Goal: Transaction & Acquisition: Purchase product/service

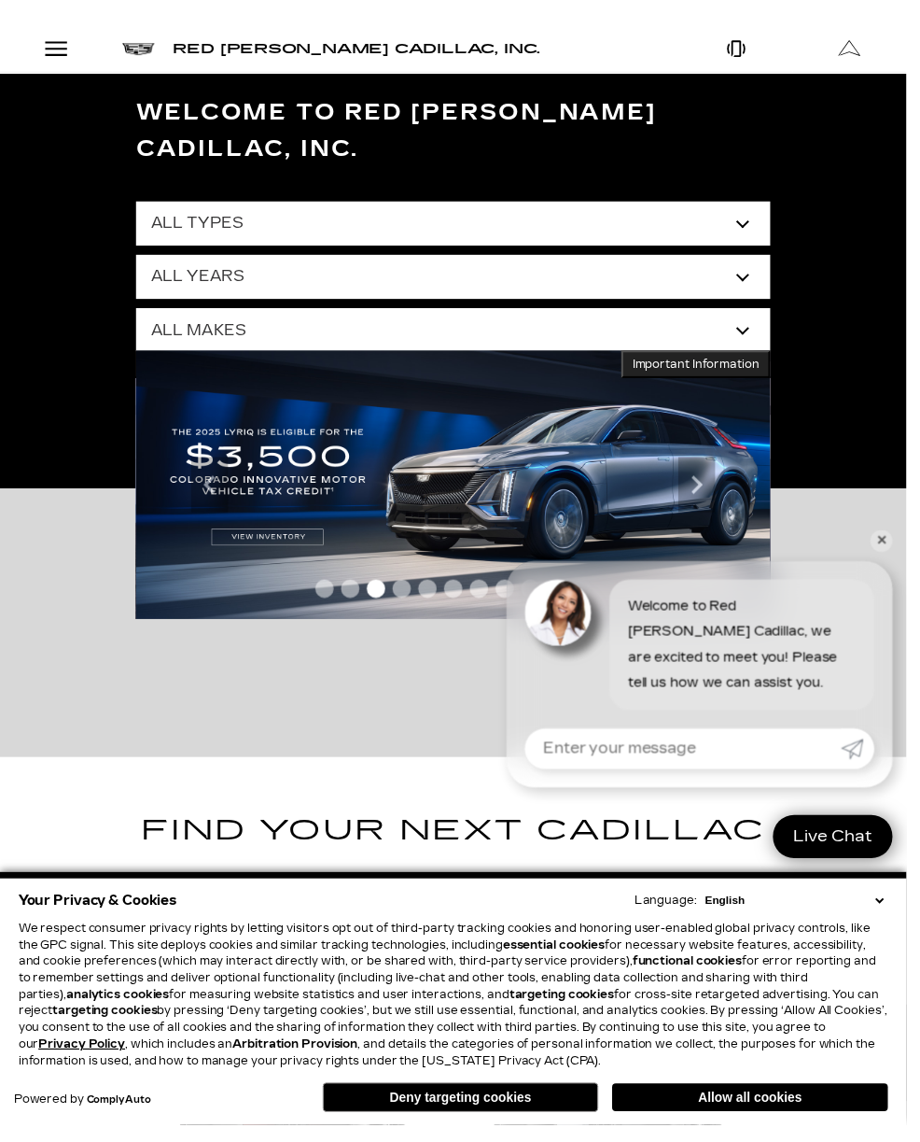
click at [577, 204] on select "All Types New Used Certified Used Demo" at bounding box center [460, 226] width 644 height 45
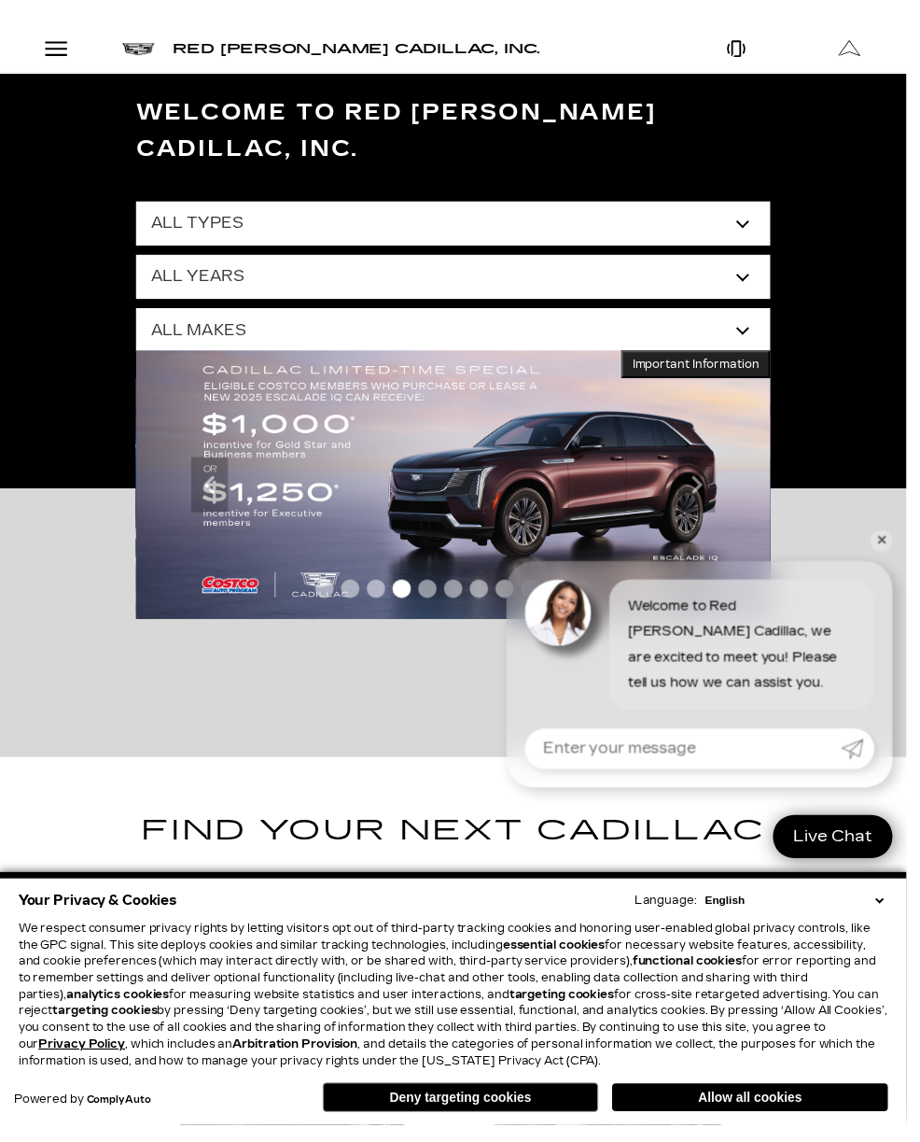
select select "Certified Used"
click at [708, 313] on select "All Makes Cadillac" at bounding box center [460, 335] width 644 height 45
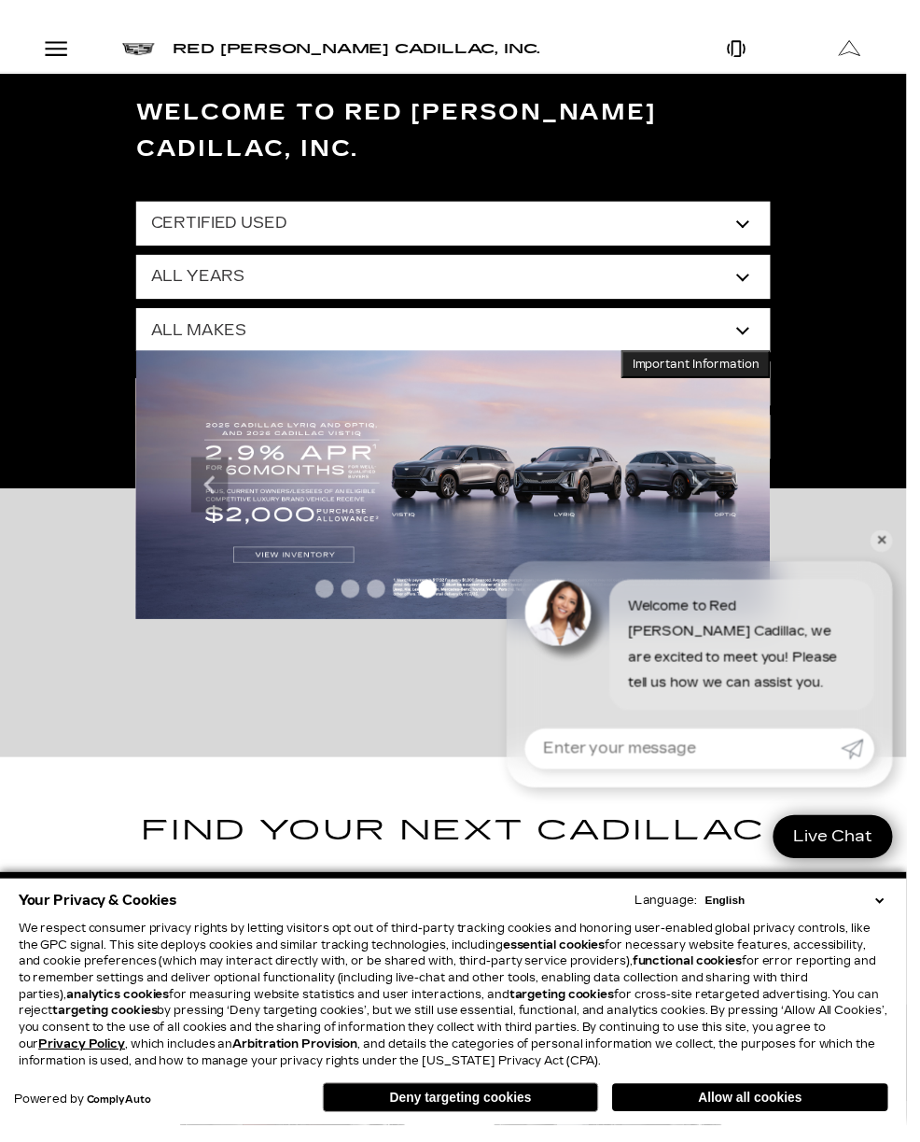
select select "Cadillac"
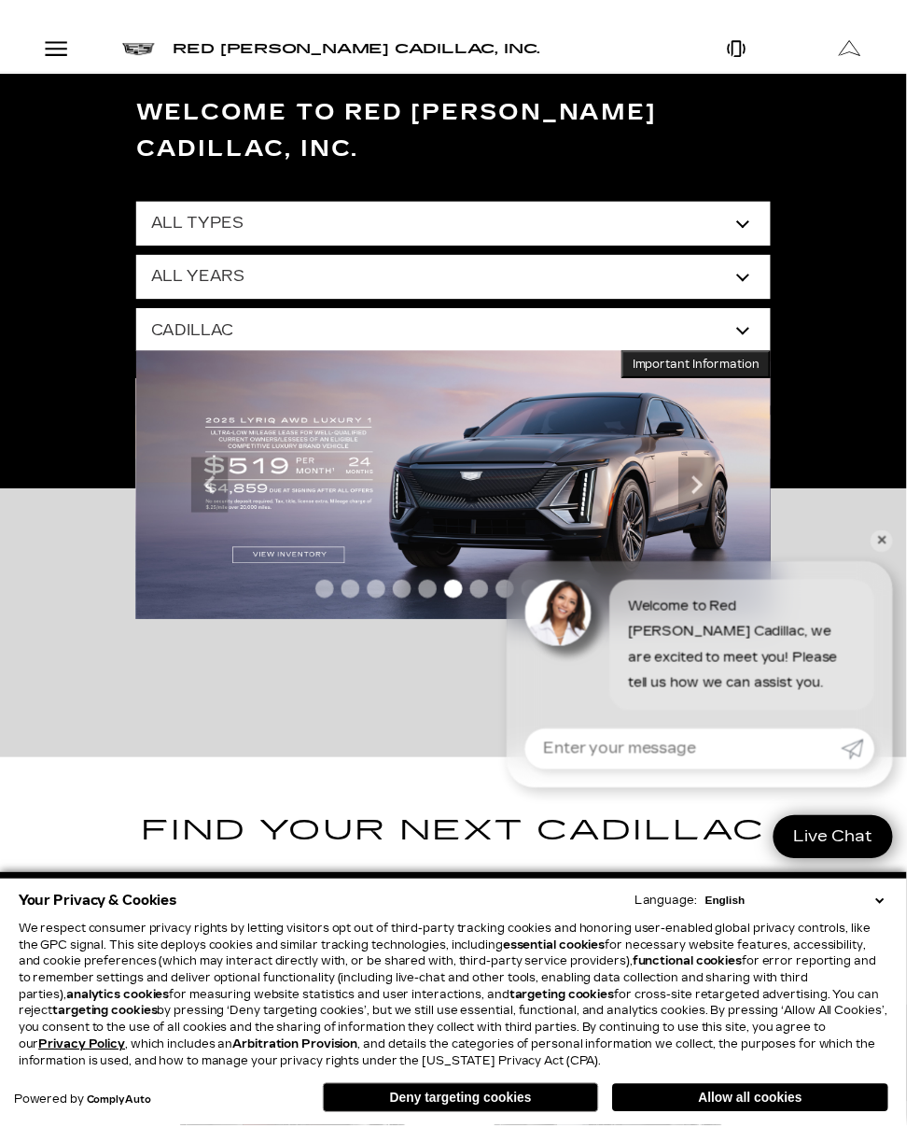
click at [906, 559] on link "✕" at bounding box center [895, 549] width 22 height 22
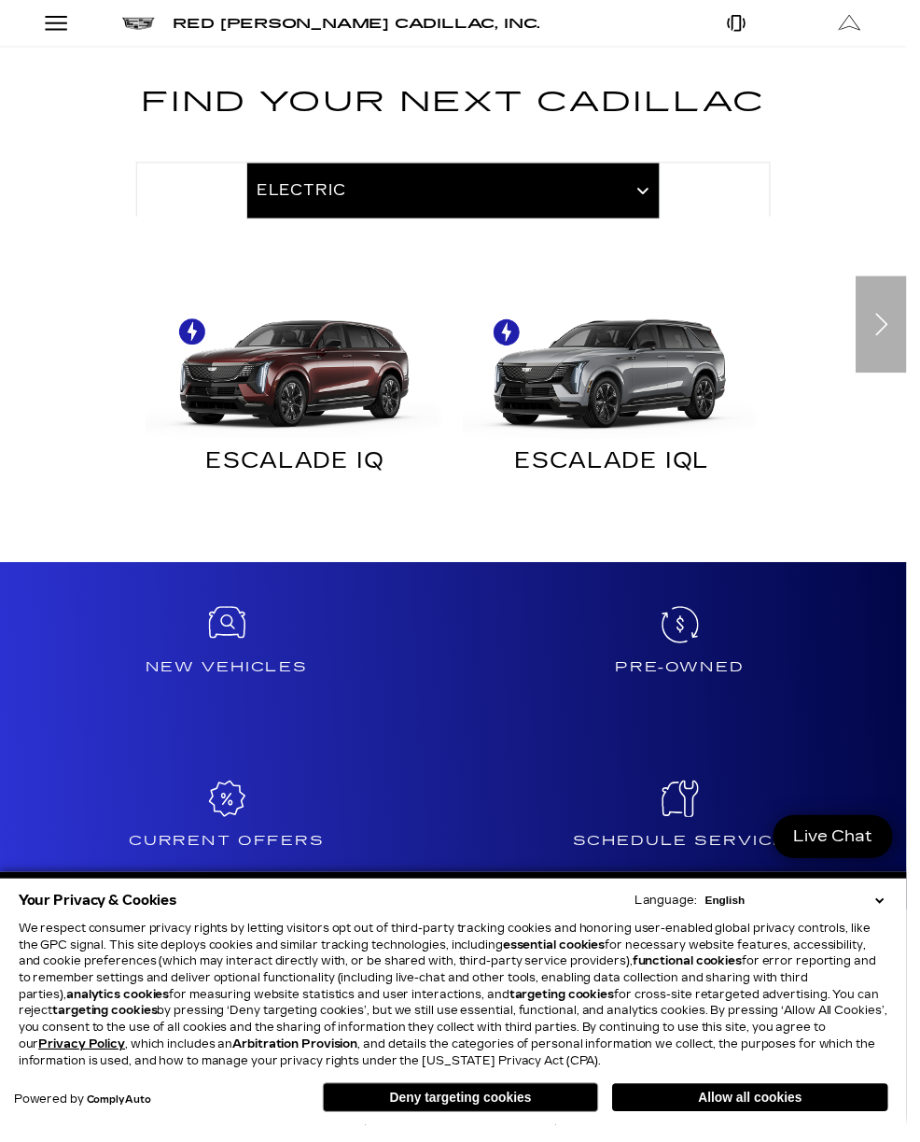
scroll to position [742, 0]
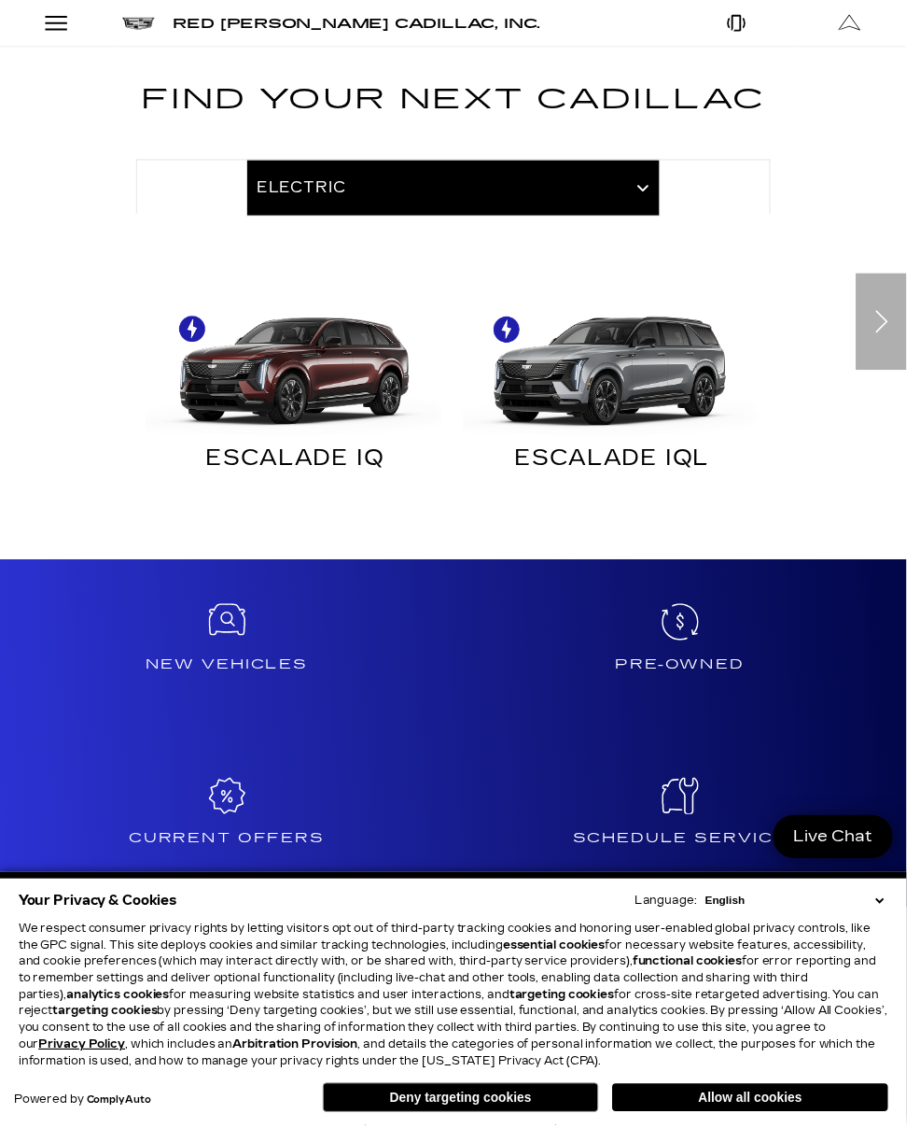
click at [695, 612] on icon at bounding box center [690, 630] width 37 height 37
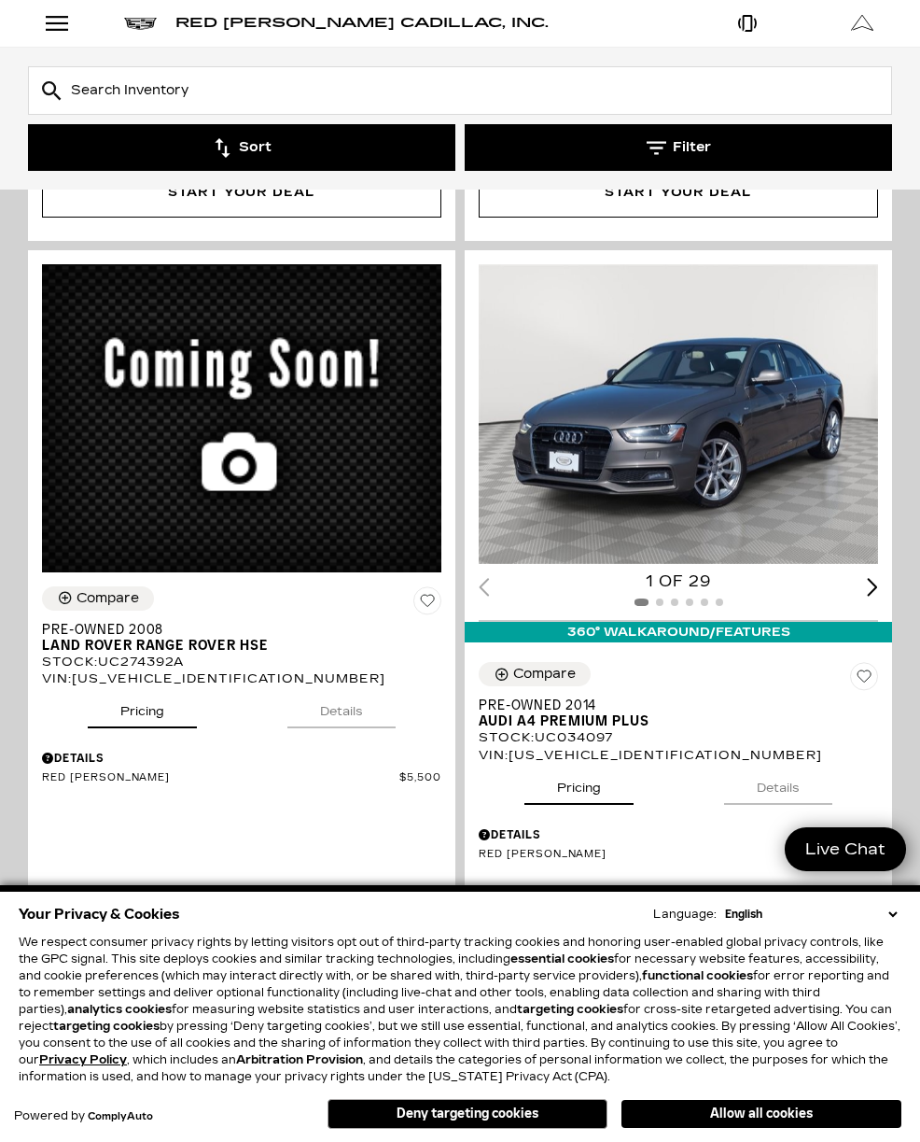
scroll to position [7205, 0]
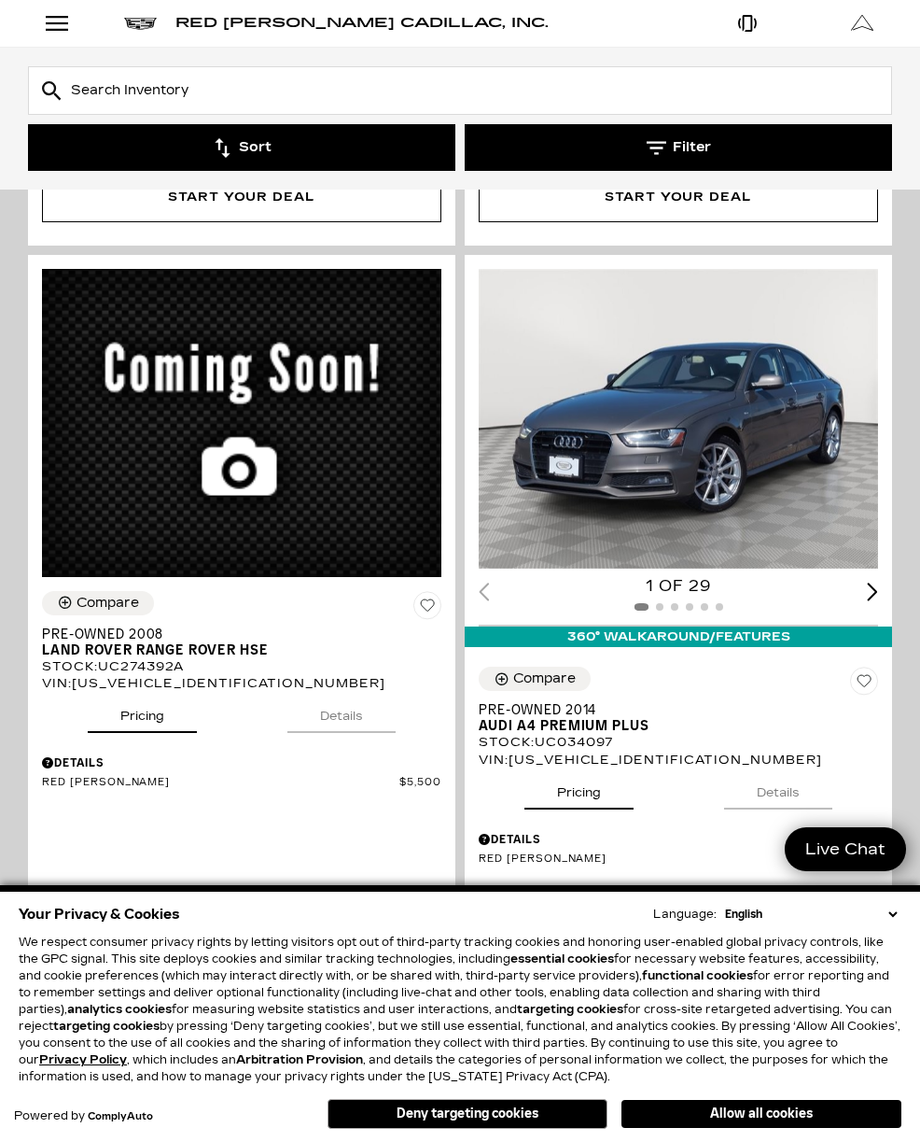
click at [676, 143] on button "Filter" at bounding box center [679, 147] width 428 height 47
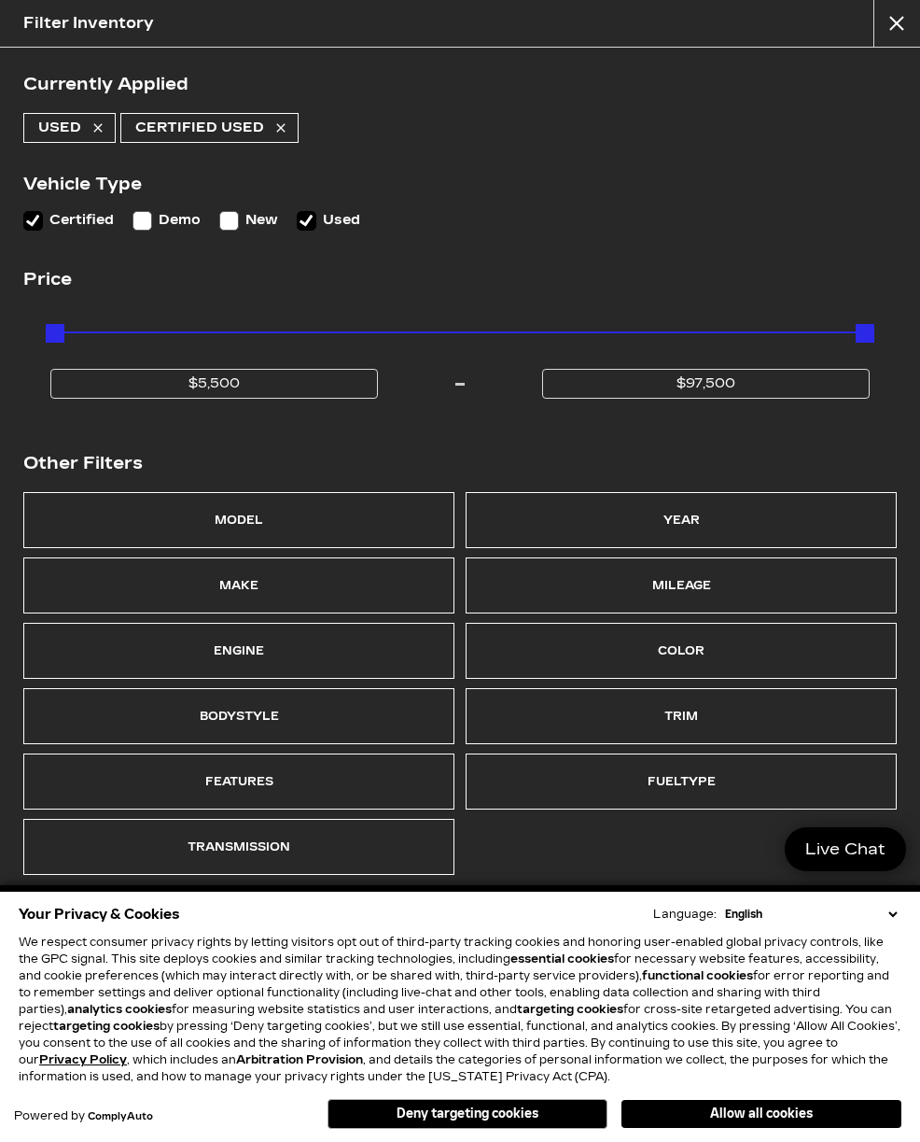
click at [332, 208] on label "Used" at bounding box center [328, 220] width 63 height 26
click at [316, 211] on input "Used" at bounding box center [307, 221] width 20 height 20
checkbox input "false"
type input "$31,000"
click at [308, 579] on div "Make" at bounding box center [238, 585] width 431 height 56
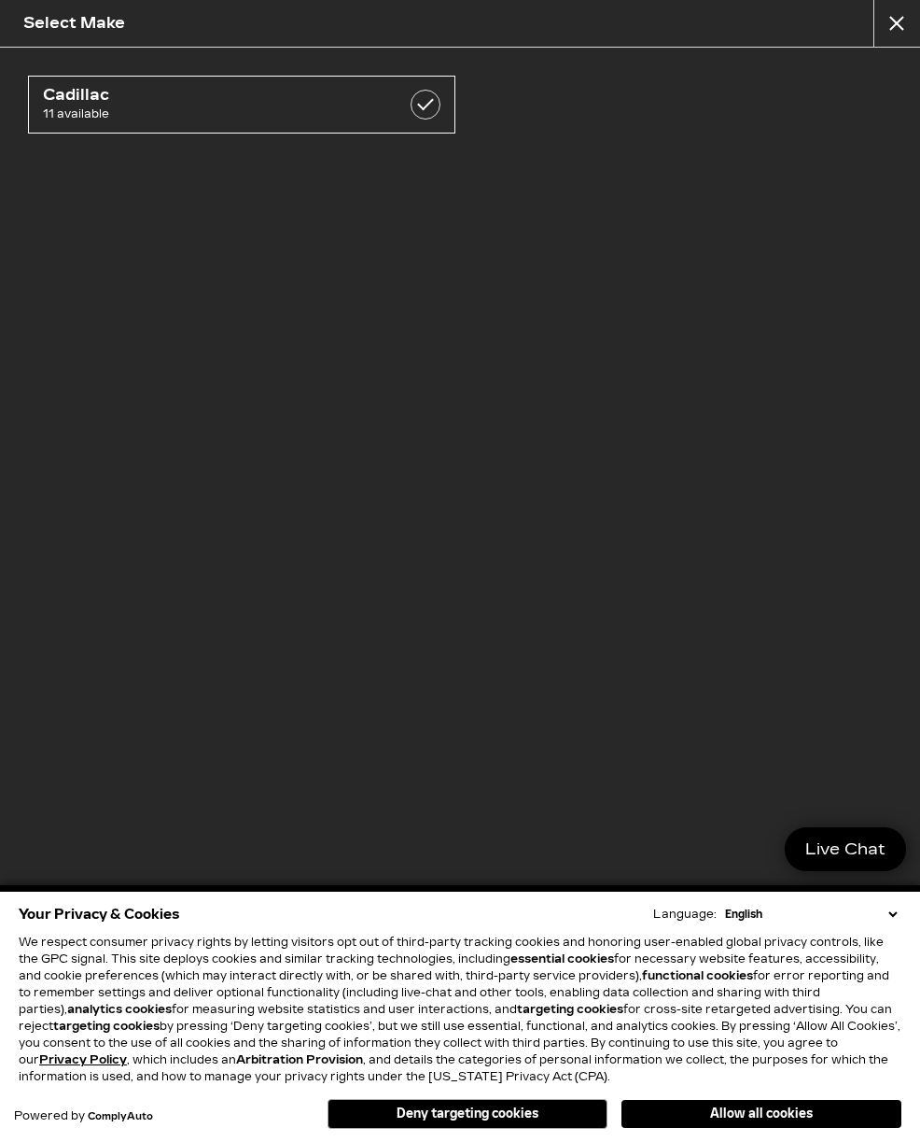
click at [300, 95] on span "Cadillac" at bounding box center [212, 95] width 338 height 19
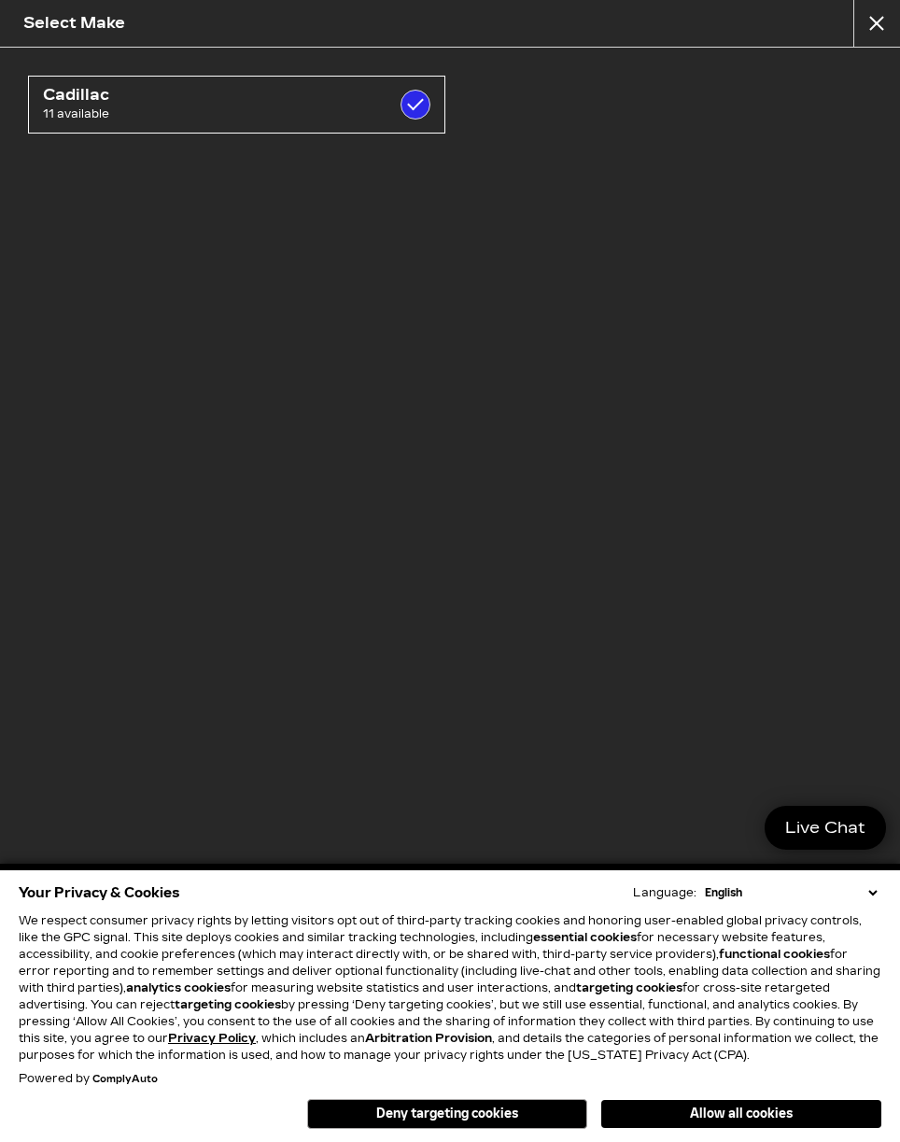
click at [431, 96] on link "Cadillac 11 available" at bounding box center [236, 105] width 417 height 58
checkbox input "false"
click at [881, 36] on button "close" at bounding box center [876, 23] width 47 height 47
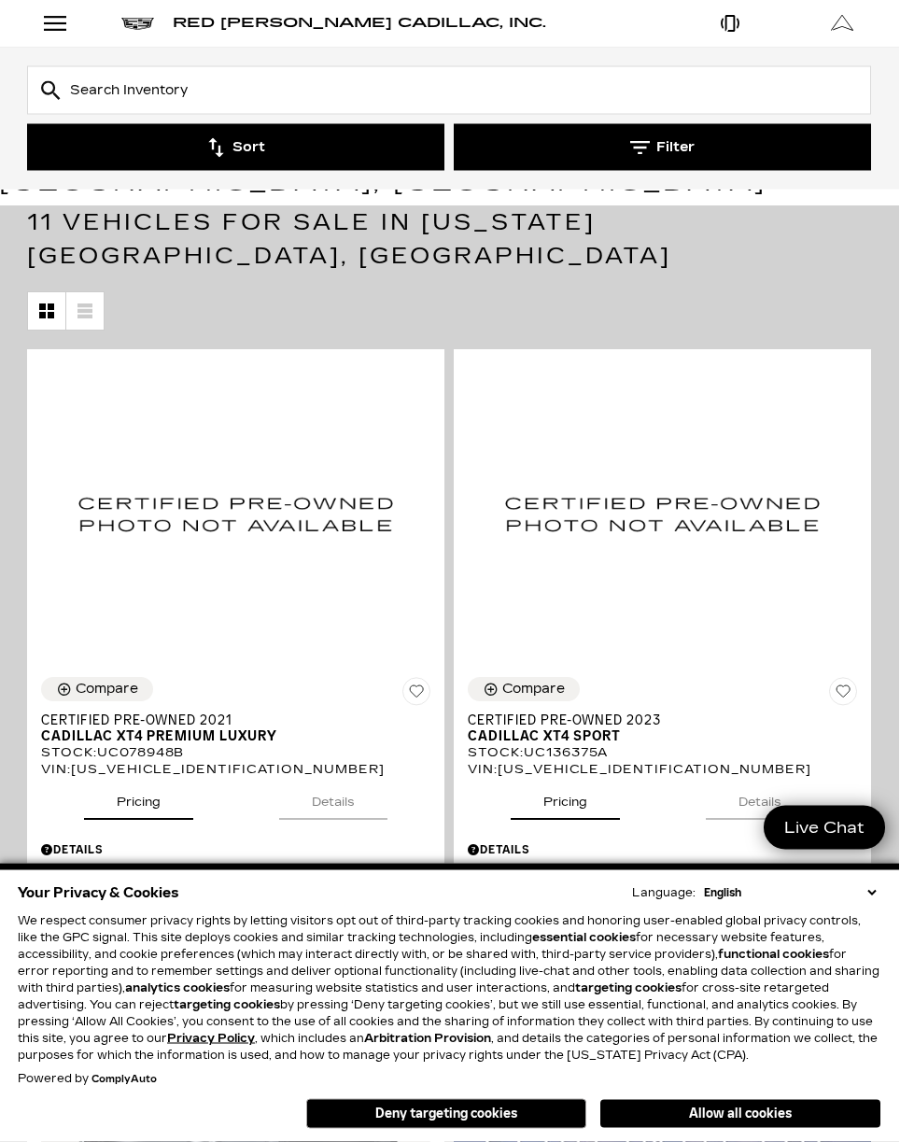
scroll to position [205, 0]
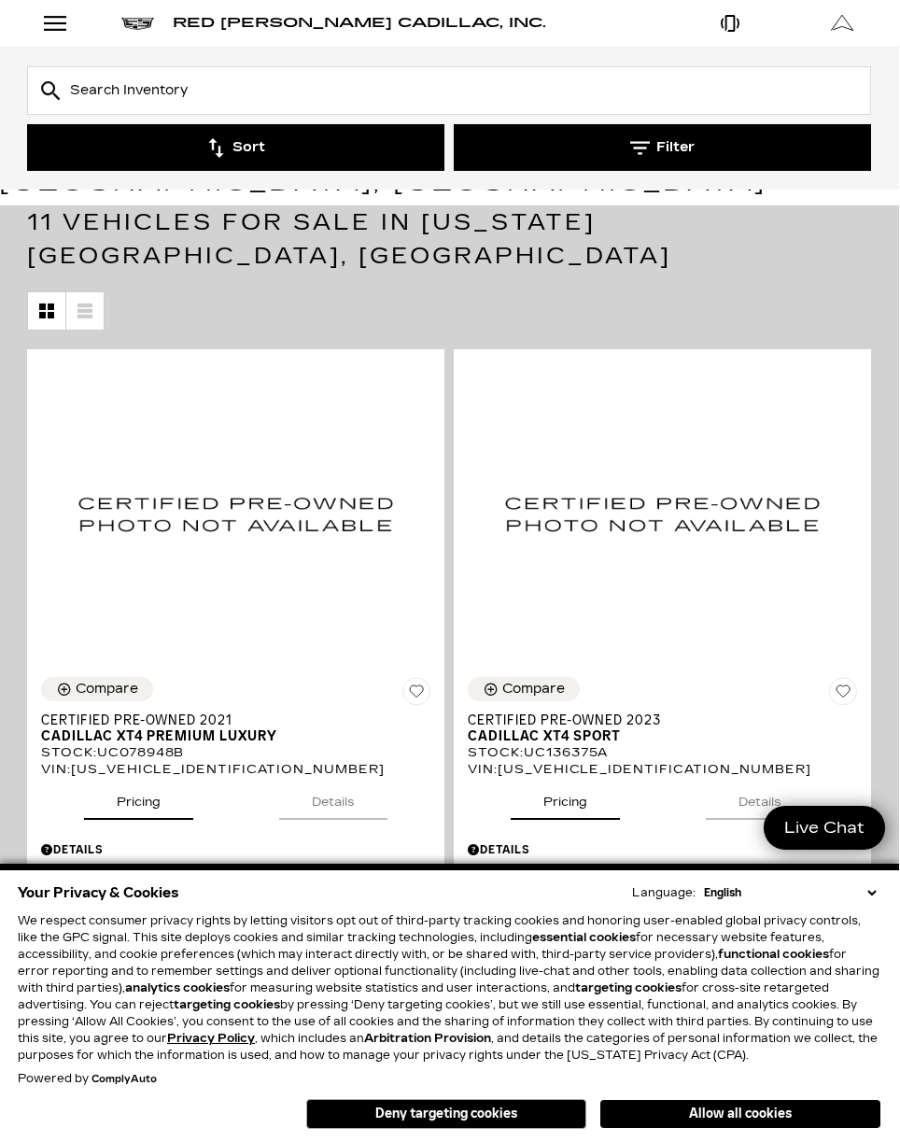
click at [657, 147] on button "Filter" at bounding box center [663, 147] width 417 height 47
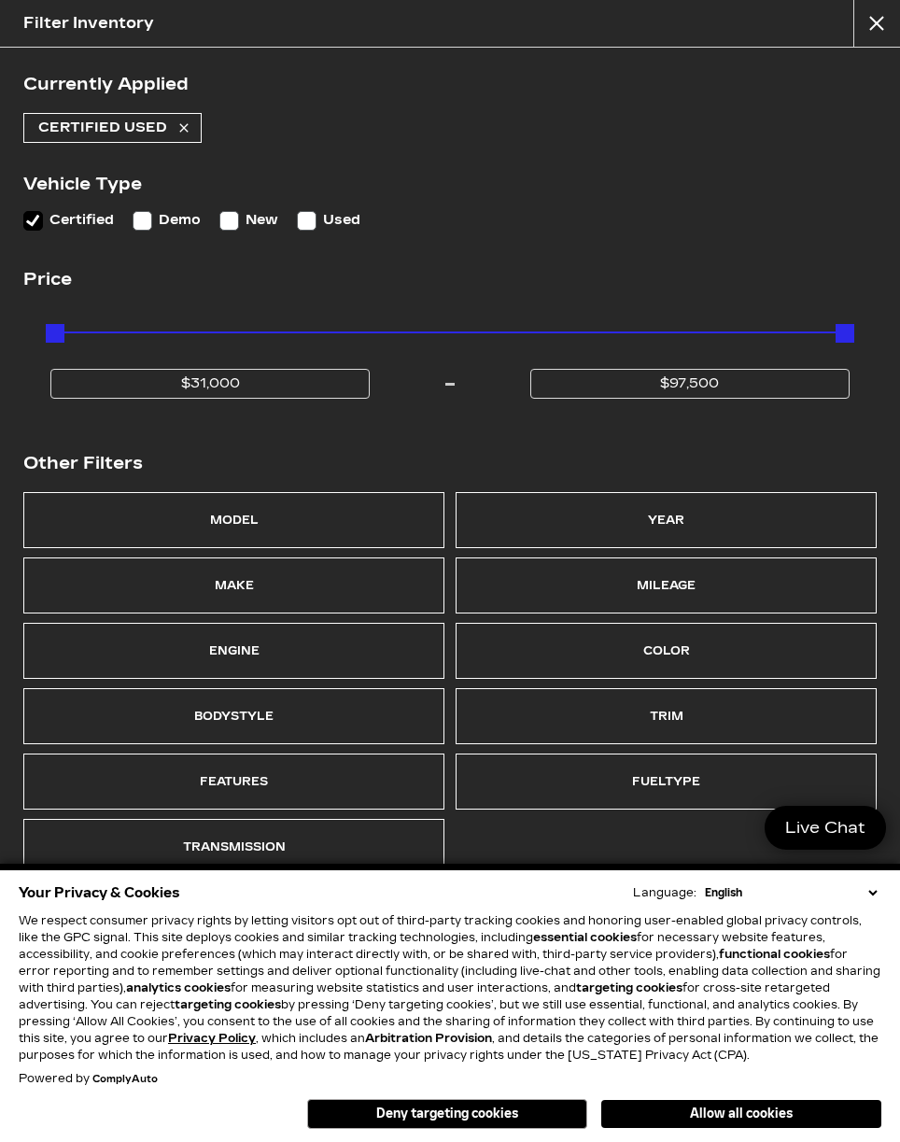
click at [292, 526] on div "Model" at bounding box center [233, 520] width 421 height 56
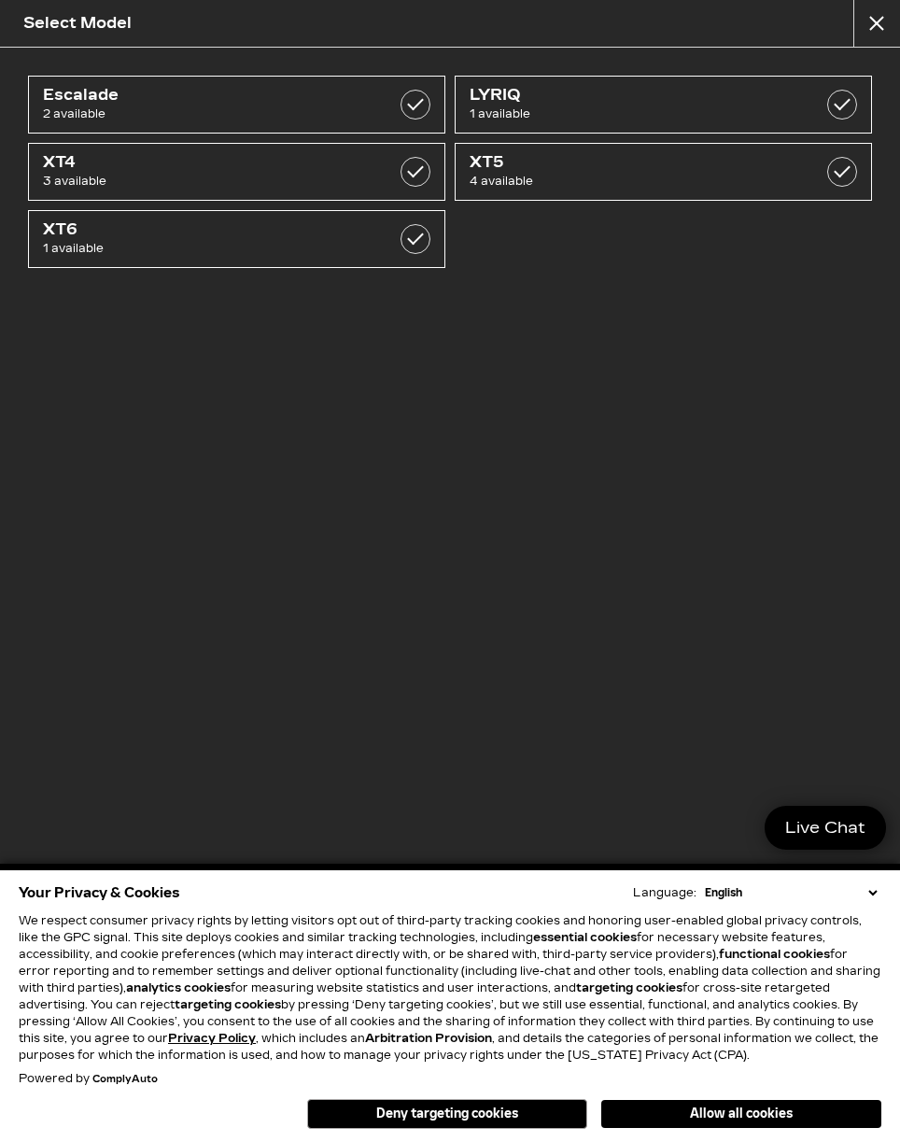
click at [336, 243] on span "1 available" at bounding box center [208, 248] width 330 height 19
checkbox input "true"
click at [681, 492] on div "Escalade 2 available LYRIQ 1 available XT4 3 available XT5 4 available XT6 1 av…" at bounding box center [450, 557] width 900 height 1019
click at [766, 423] on div "Escalade 2 available LYRIQ 1 available XT4 3 available XT5 4 available XT6 1 av…" at bounding box center [450, 557] width 900 height 1019
click at [873, 30] on button "close" at bounding box center [876, 23] width 47 height 47
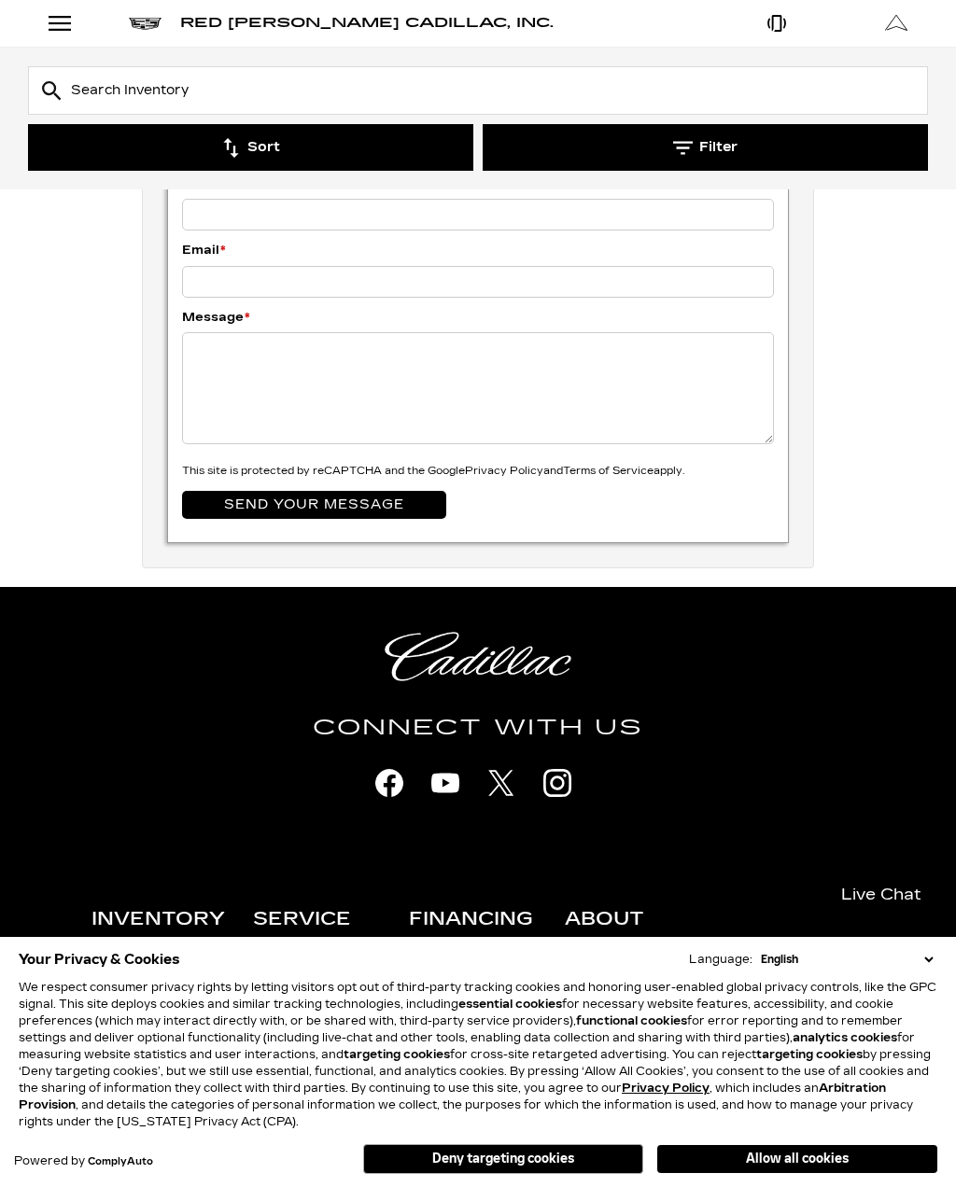
scroll to position [4606, 0]
